Goal: Information Seeking & Learning: Find contact information

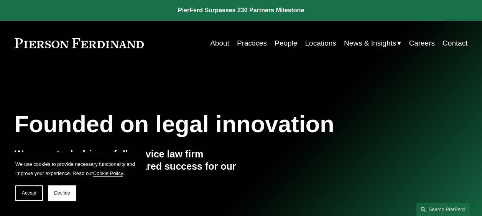
click at [249, 43] on link "Practices" at bounding box center [252, 43] width 30 height 15
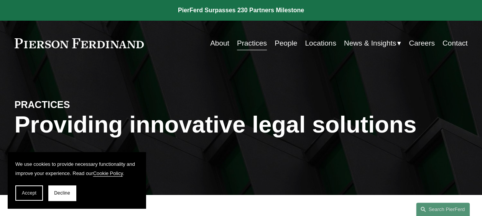
scroll to position [40, 0]
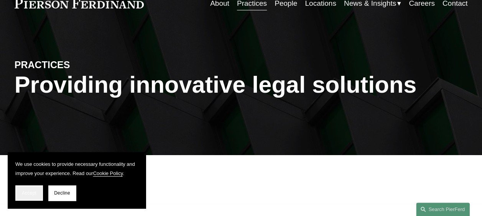
click at [33, 189] on button "Accept" at bounding box center [29, 192] width 28 height 15
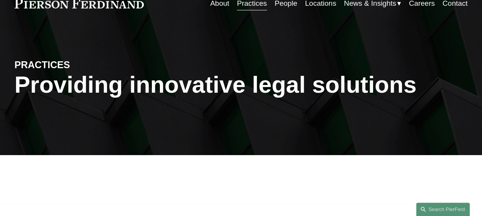
click at [21, 195] on button "Corporate" at bounding box center [19, 190] width 39 height 11
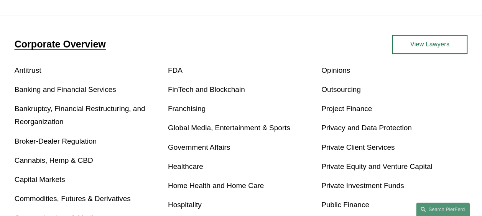
scroll to position [241, 0]
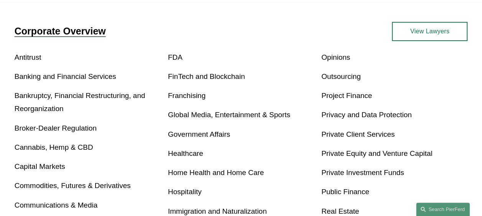
click at [51, 169] on link "Capital Markets" at bounding box center [40, 166] width 51 height 8
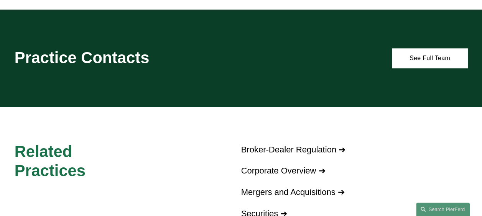
scroll to position [430, 0]
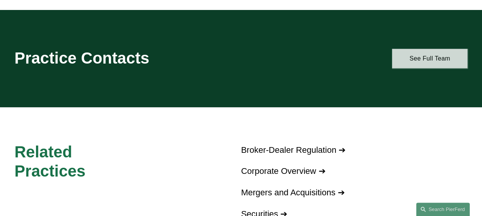
click at [419, 68] on link "See Full Team" at bounding box center [430, 59] width 76 height 20
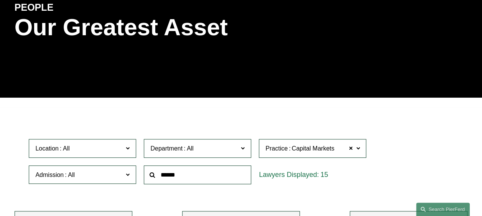
scroll to position [208, 0]
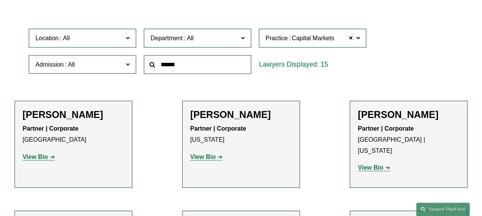
click at [190, 41] on span at bounding box center [188, 38] width 12 height 7
click at [0, 0] on link "Corporate" at bounding box center [0, 0] width 0 height 0
click at [120, 36] on span "Location" at bounding box center [79, 38] width 88 height 10
click at [0, 0] on link "[GEOGRAPHIC_DATA]" at bounding box center [0, 0] width 0 height 0
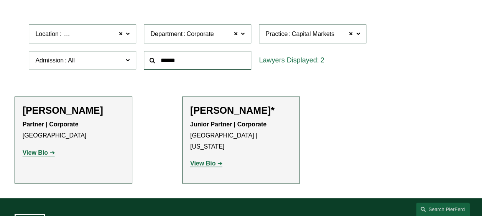
scroll to position [215, 0]
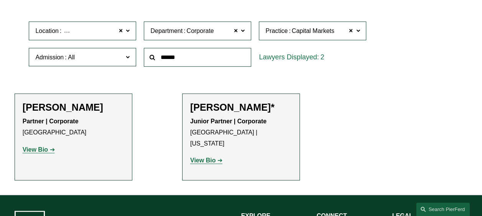
click at [35, 152] on strong "View Bio" at bounding box center [35, 149] width 25 height 7
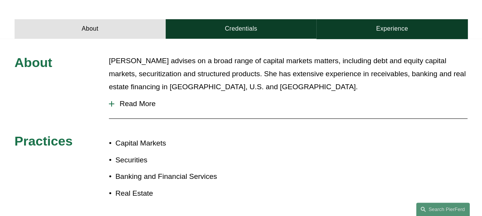
scroll to position [244, 0]
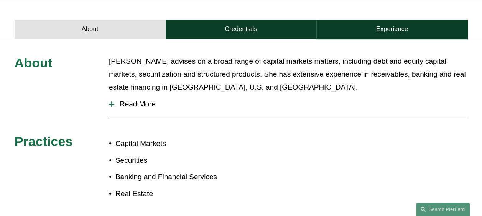
click at [130, 100] on span "Read More" at bounding box center [290, 104] width 353 height 8
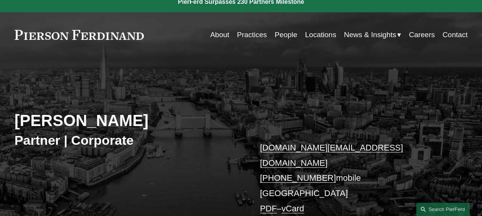
scroll to position [0, 0]
